Goal: Find specific page/section: Find specific page/section

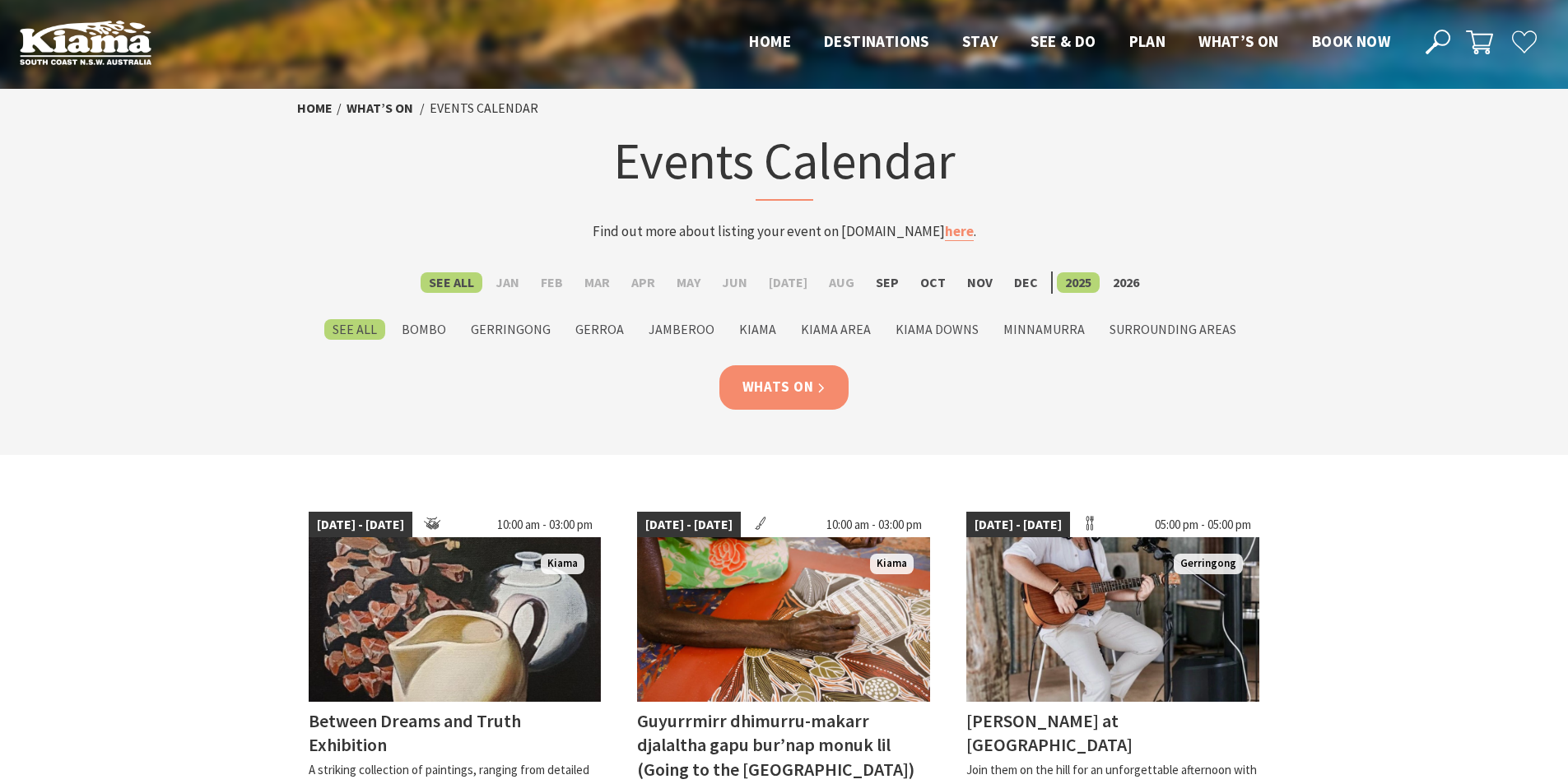
click at [790, 403] on link "Whats On" at bounding box center [784, 387] width 130 height 44
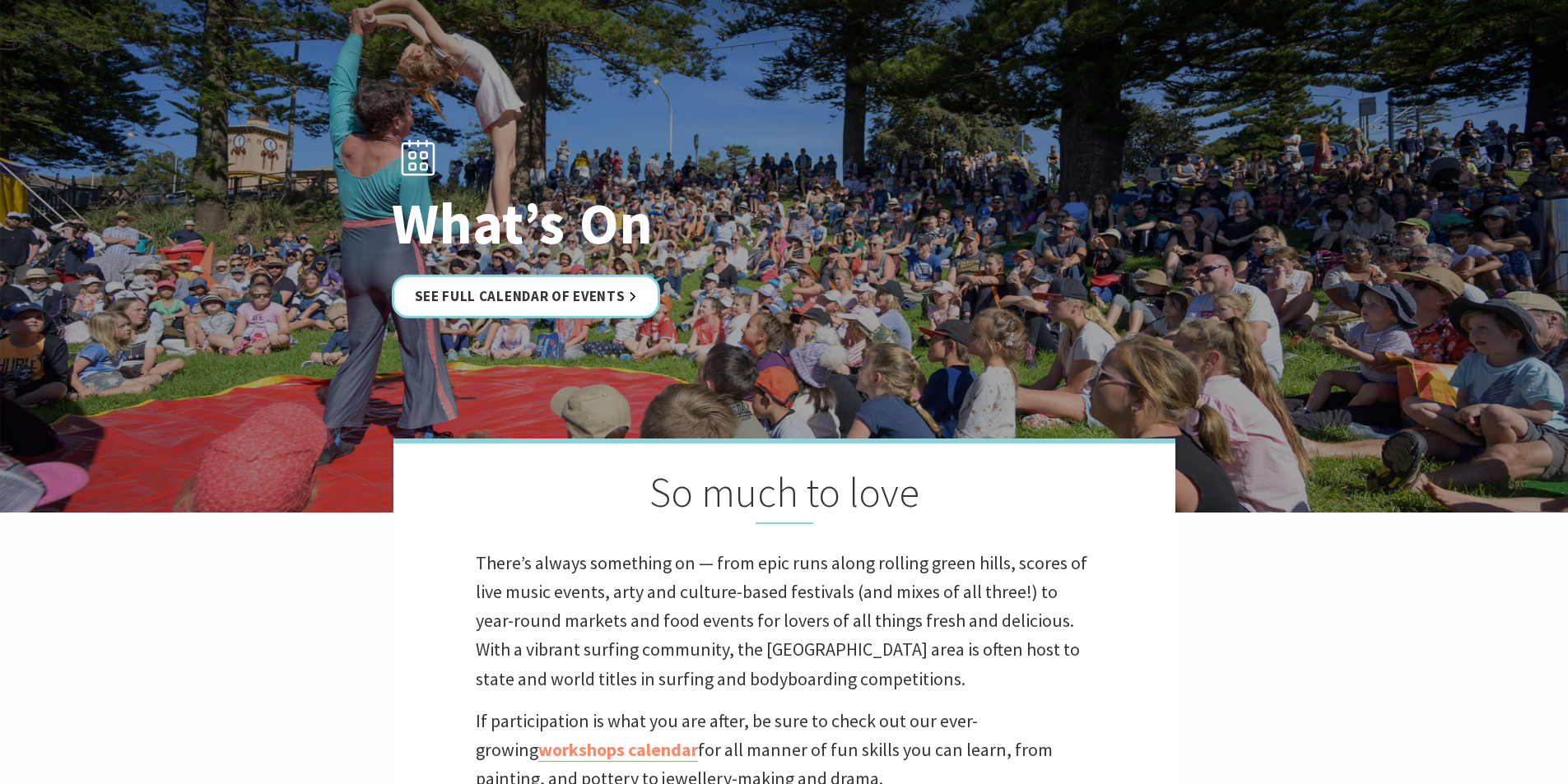
scroll to position [247, 0]
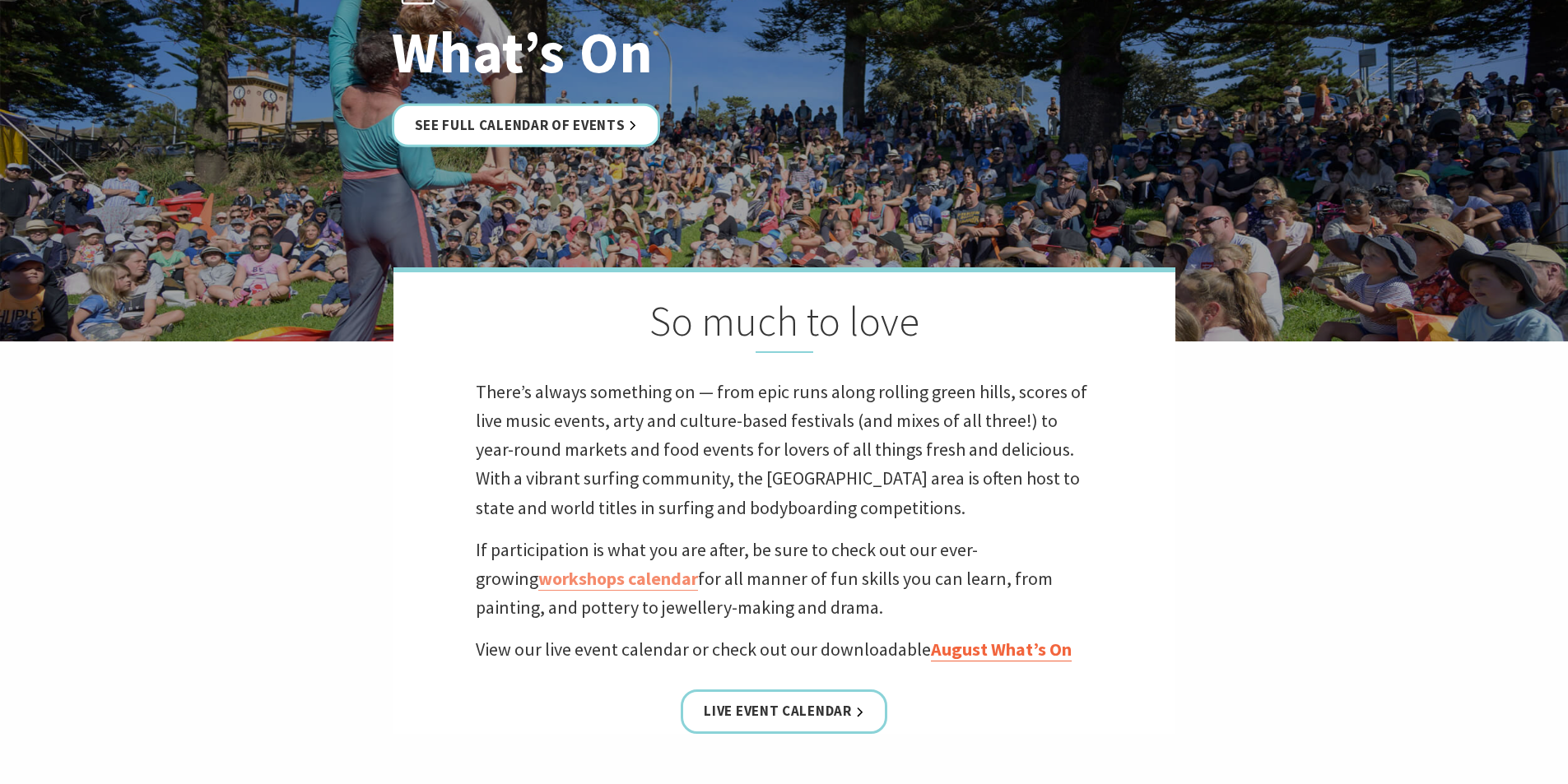
click at [1015, 653] on link "August What’s On" at bounding box center [1002, 650] width 141 height 24
